Goal: Navigation & Orientation: Find specific page/section

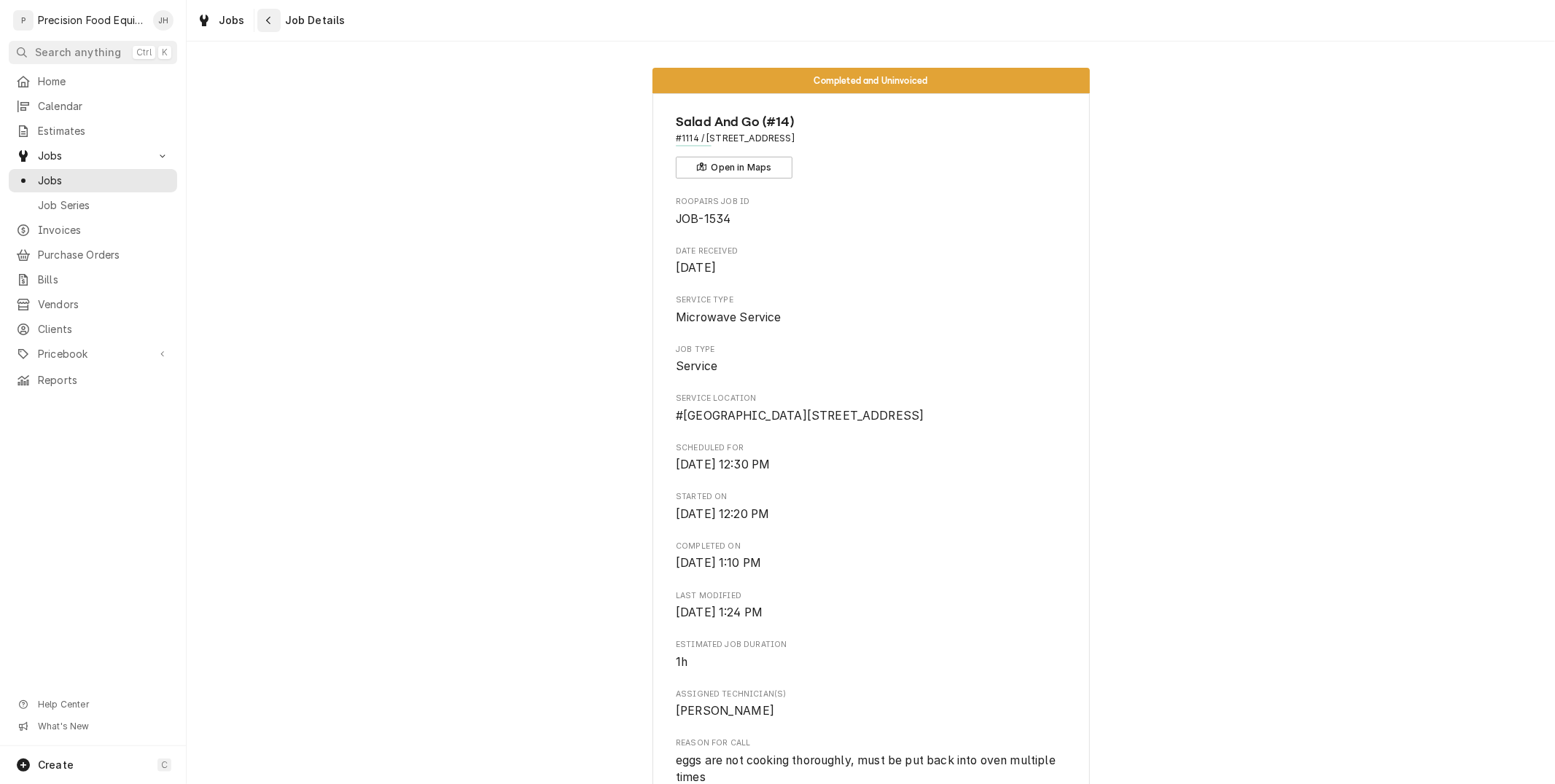
click at [268, 24] on icon "Navigate back" at bounding box center [269, 20] width 6 height 10
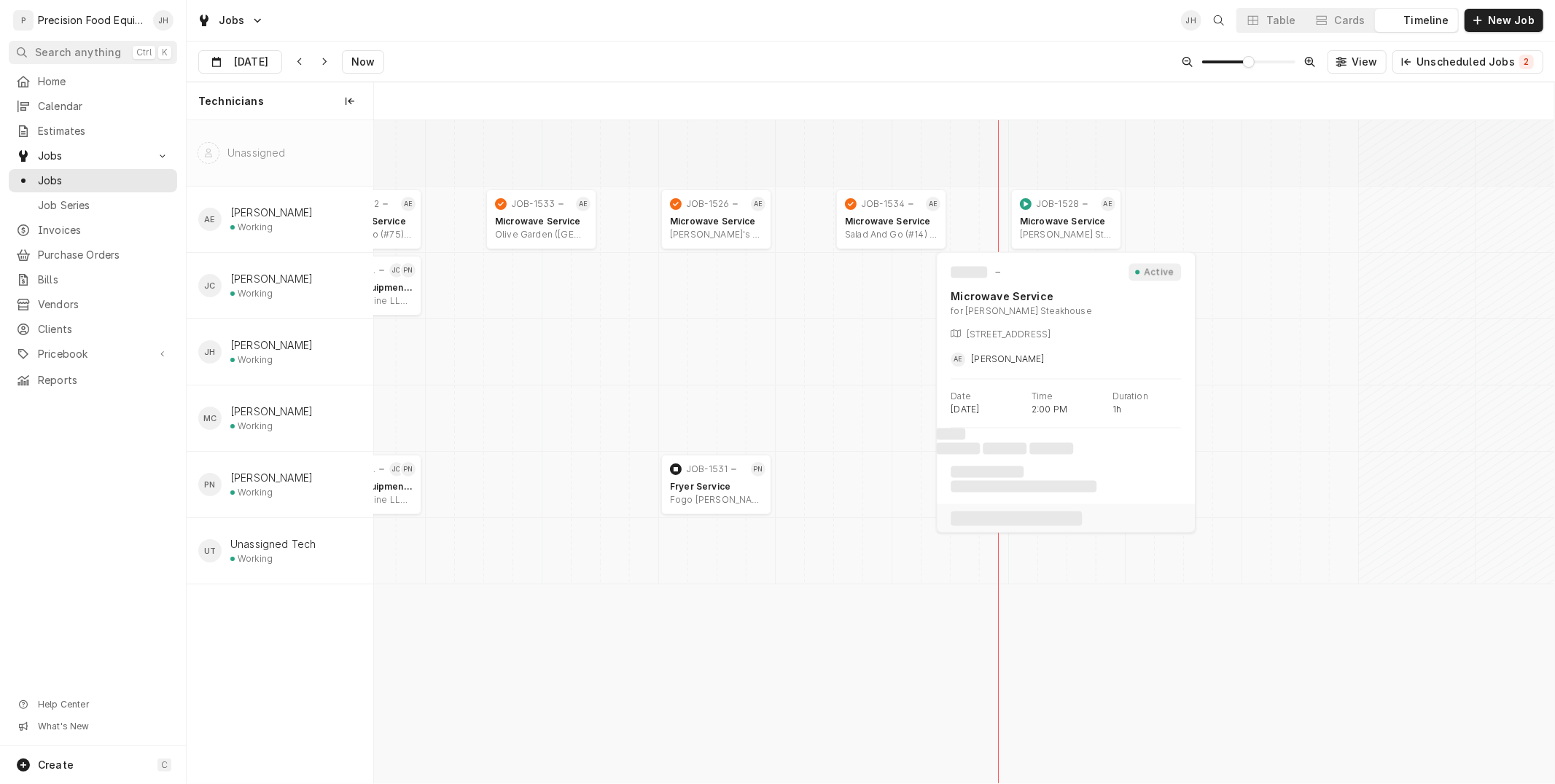
scroll to position [0, 23391]
click at [107, 234] on span "Invoices" at bounding box center [103, 231] width 131 height 15
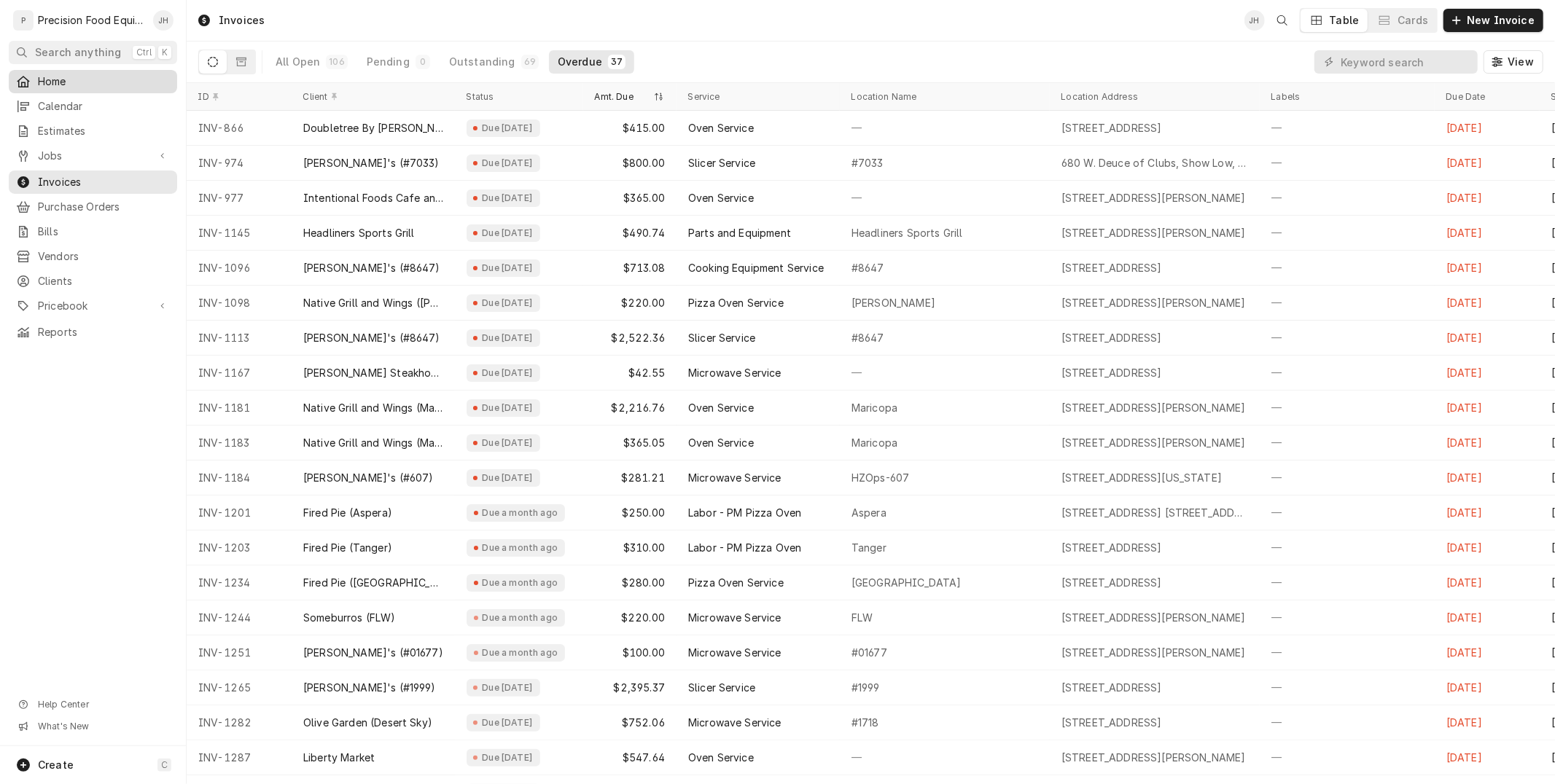
click at [42, 77] on span "Home" at bounding box center [103, 82] width 131 height 15
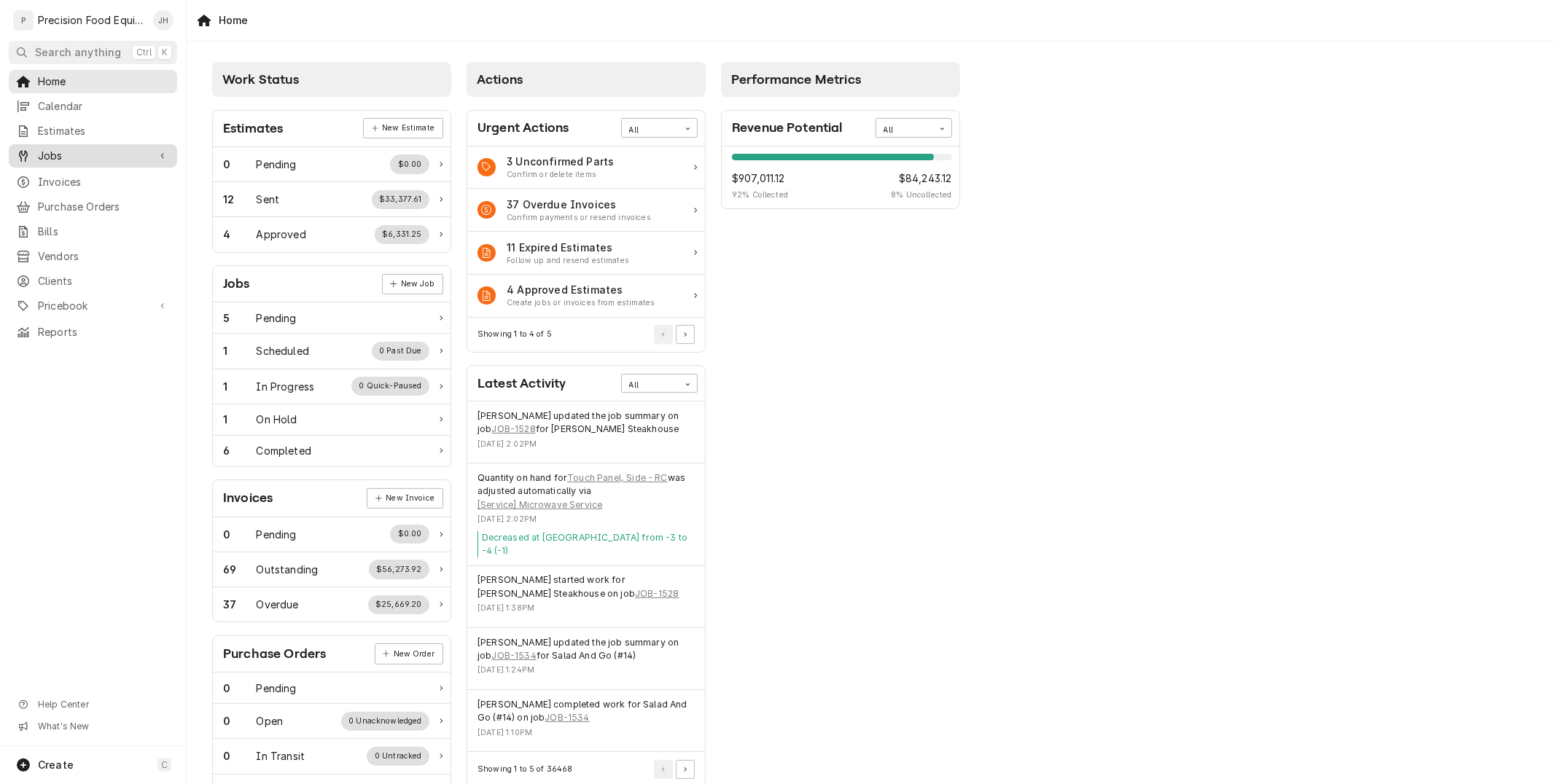
click at [68, 153] on span "Jobs" at bounding box center [93, 156] width 110 height 15
click at [45, 172] on div "Jobs" at bounding box center [93, 180] width 163 height 17
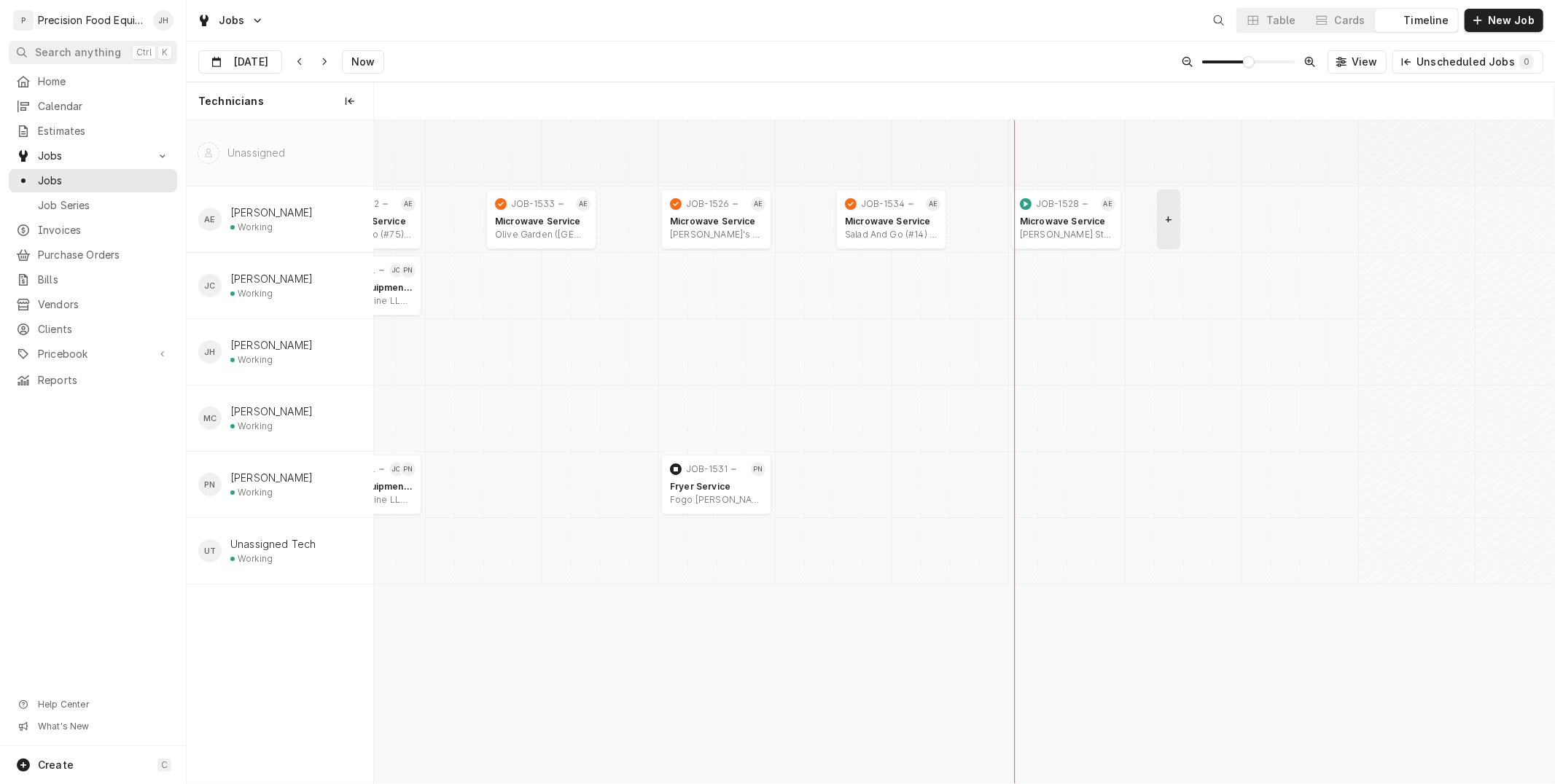
scroll to position [0, 23391]
